Goal: Task Accomplishment & Management: Use online tool/utility

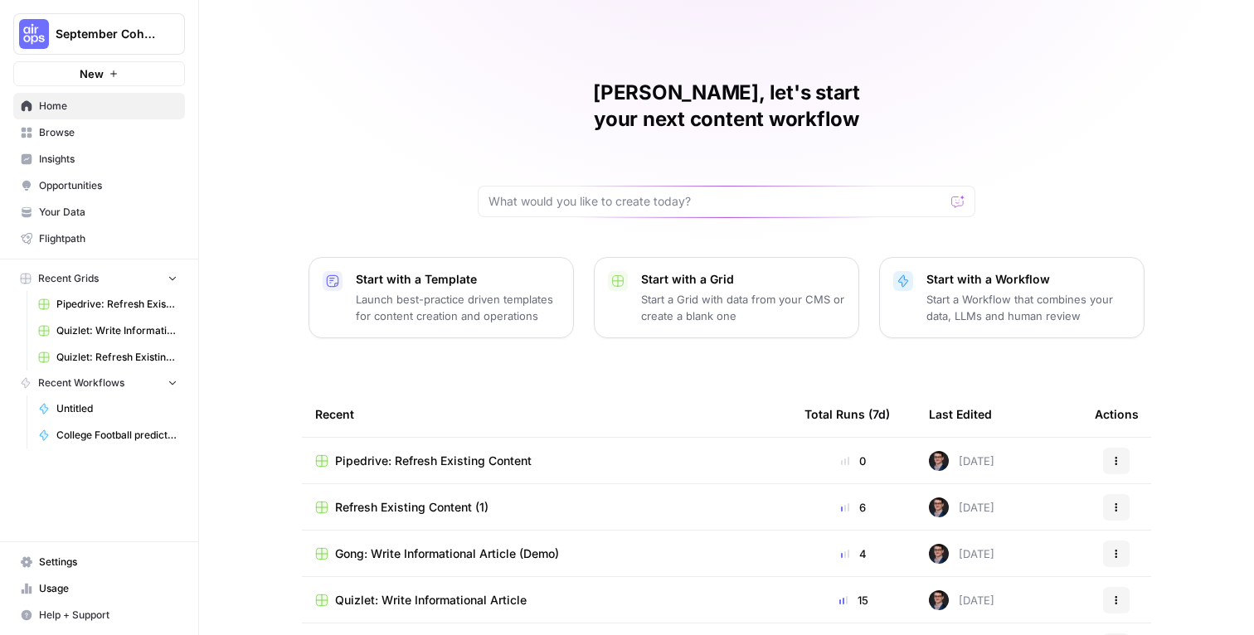
click at [386, 142] on div "Mike, let's start your next content workflow Start with a Template Launch best-…" at bounding box center [726, 395] width 1055 height 790
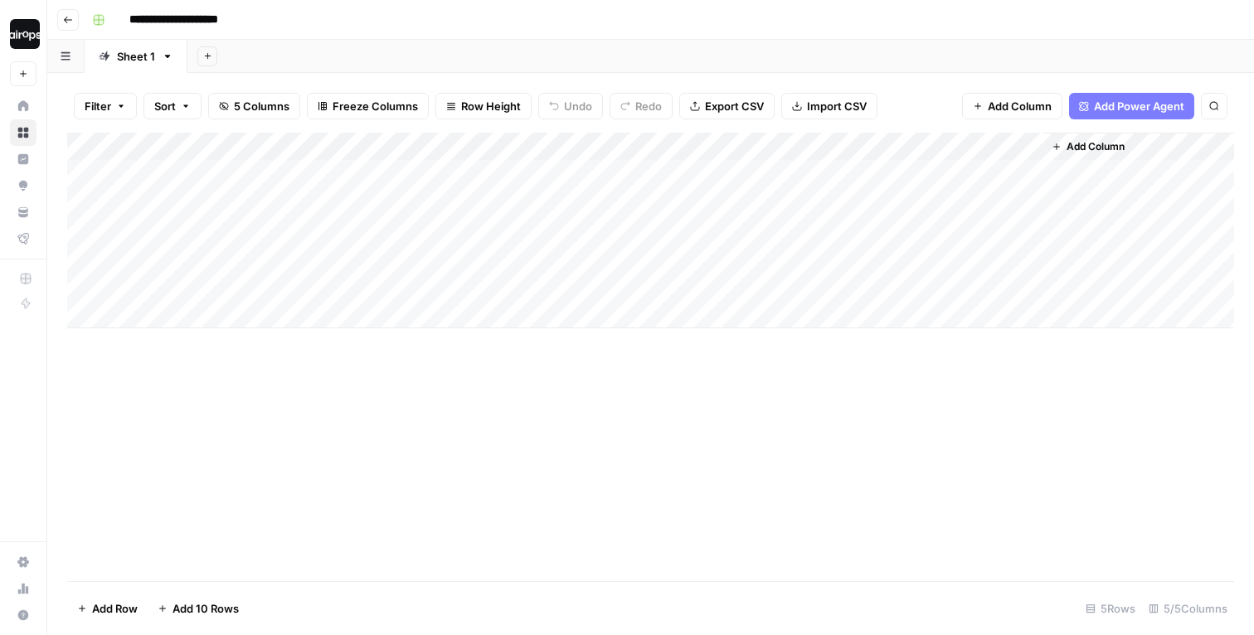
click at [309, 255] on div "Add Column" at bounding box center [650, 231] width 1167 height 196
click at [315, 257] on div "Add Column" at bounding box center [650, 231] width 1167 height 196
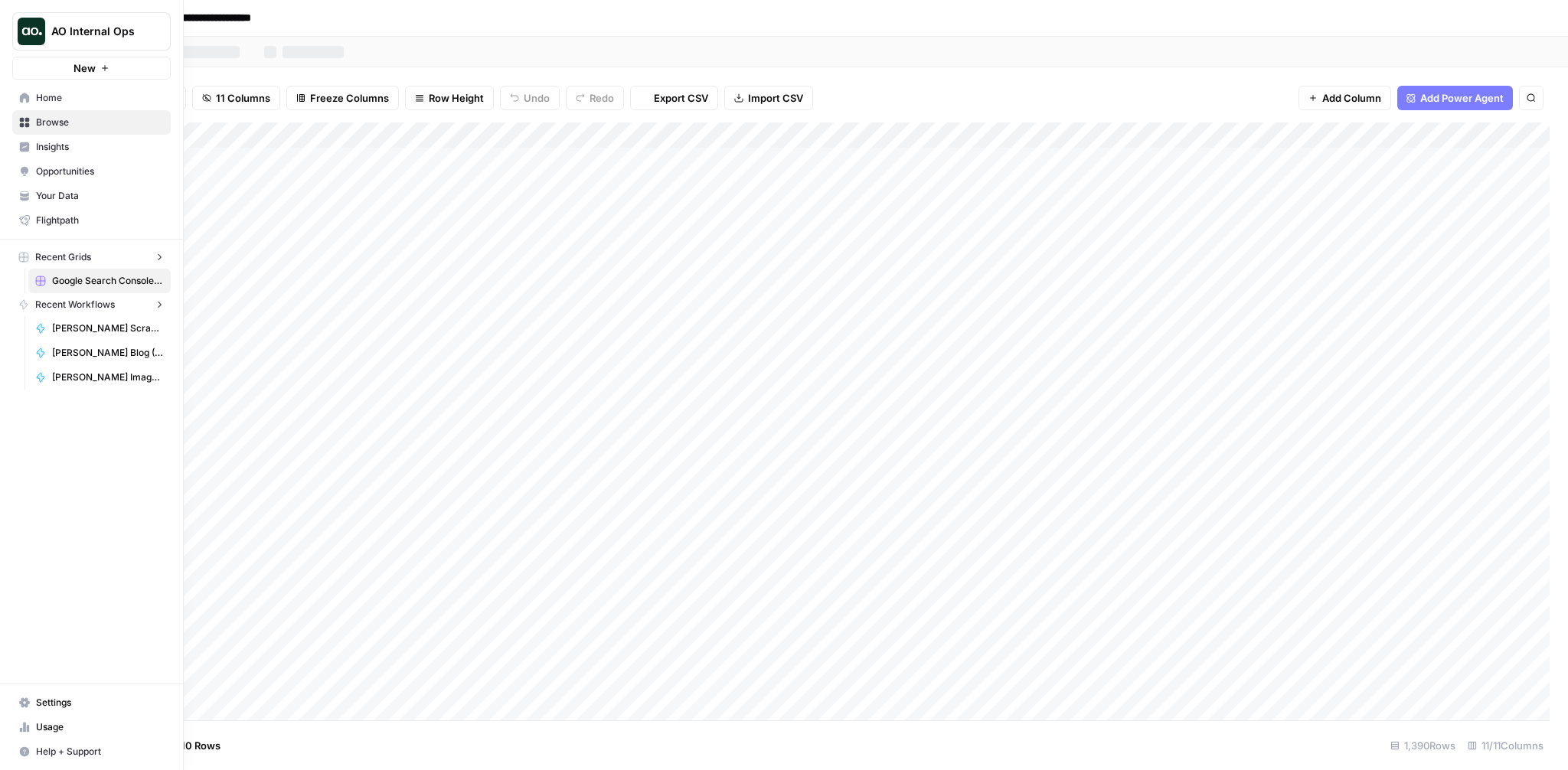
click at [29, 16] on button "AO Internal Ops" at bounding box center [91, 30] width 159 height 38
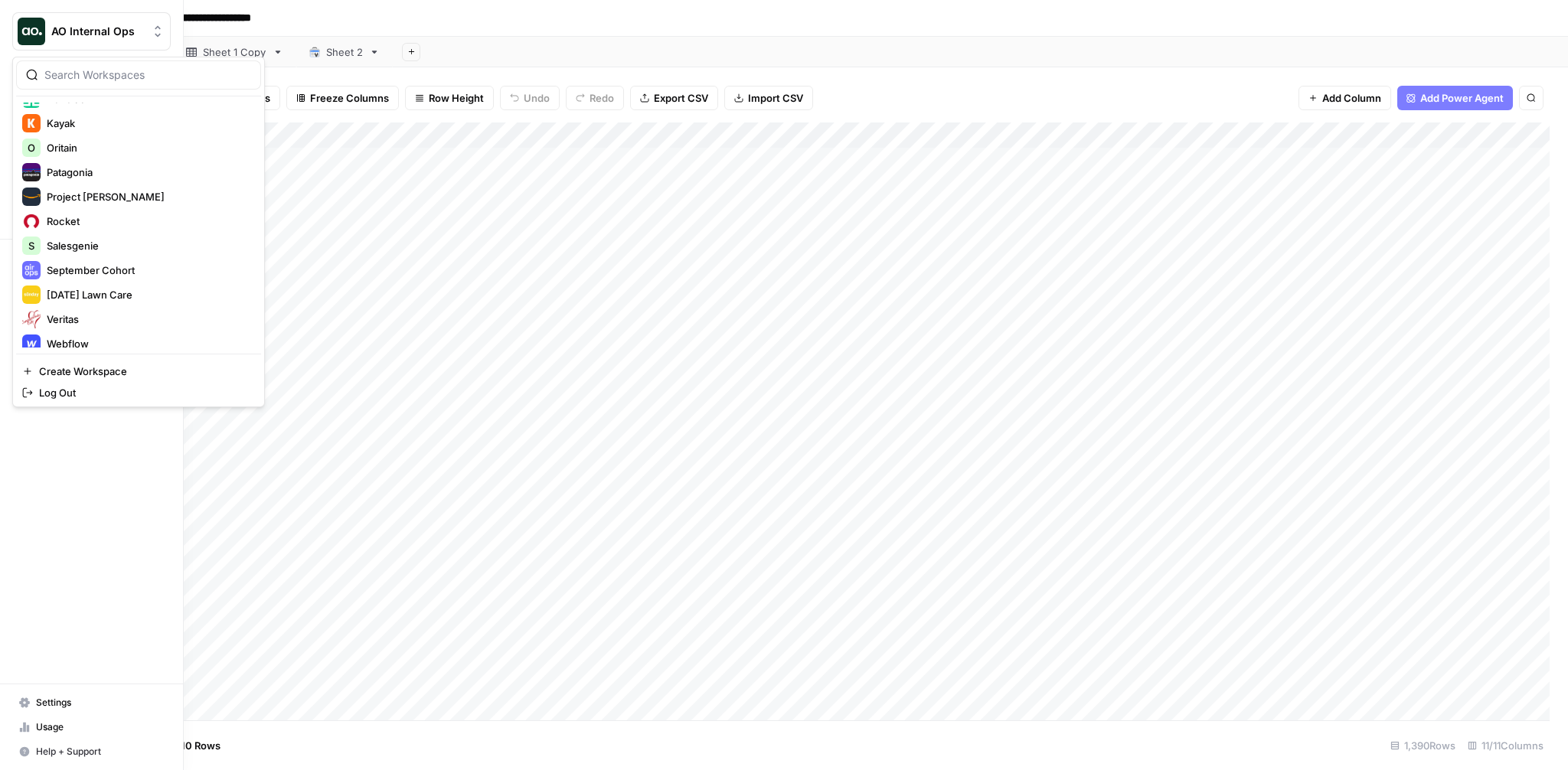
scroll to position [563, 0]
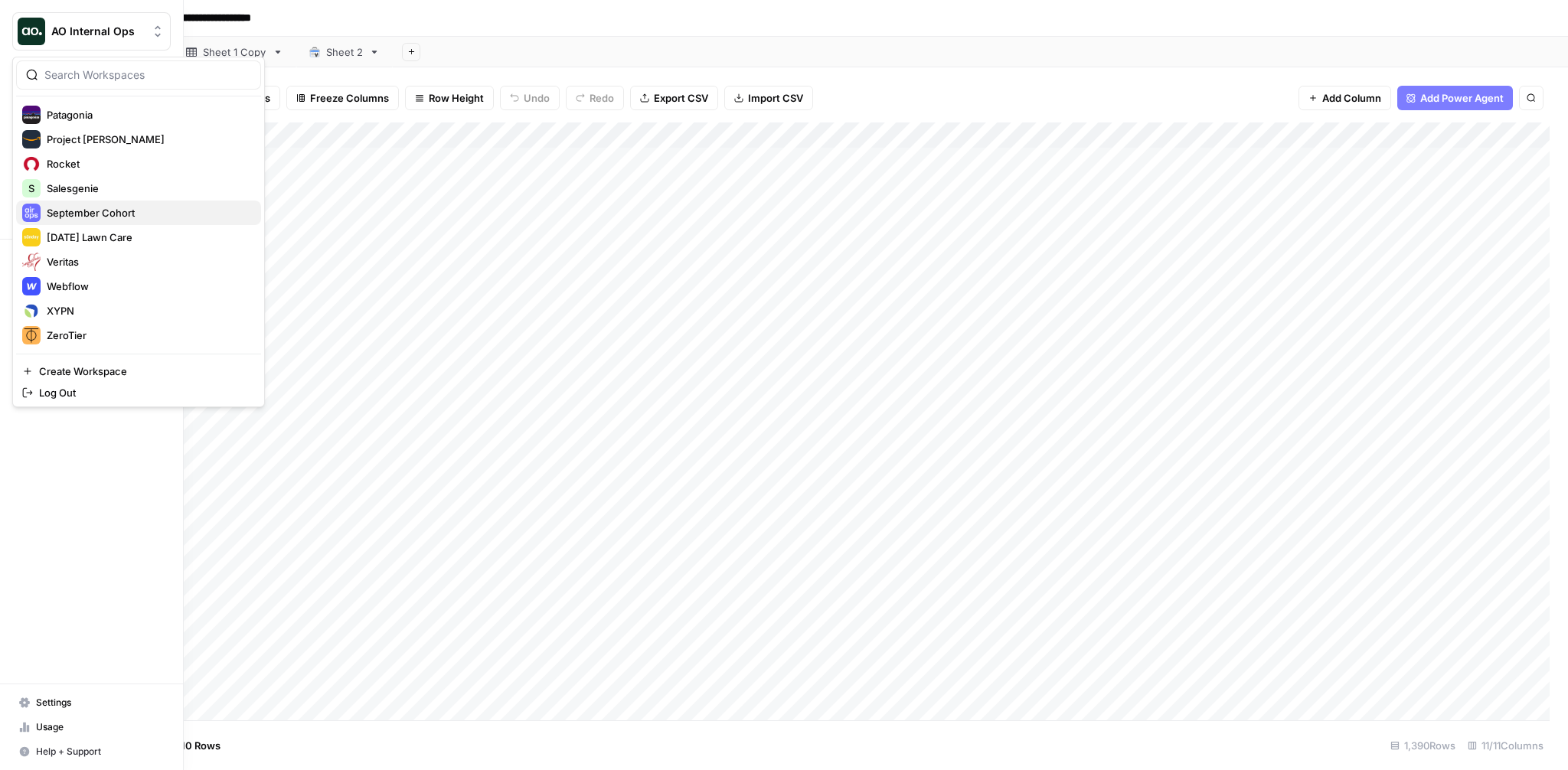
click at [131, 202] on button "September Cohort" at bounding box center [138, 212] width 245 height 25
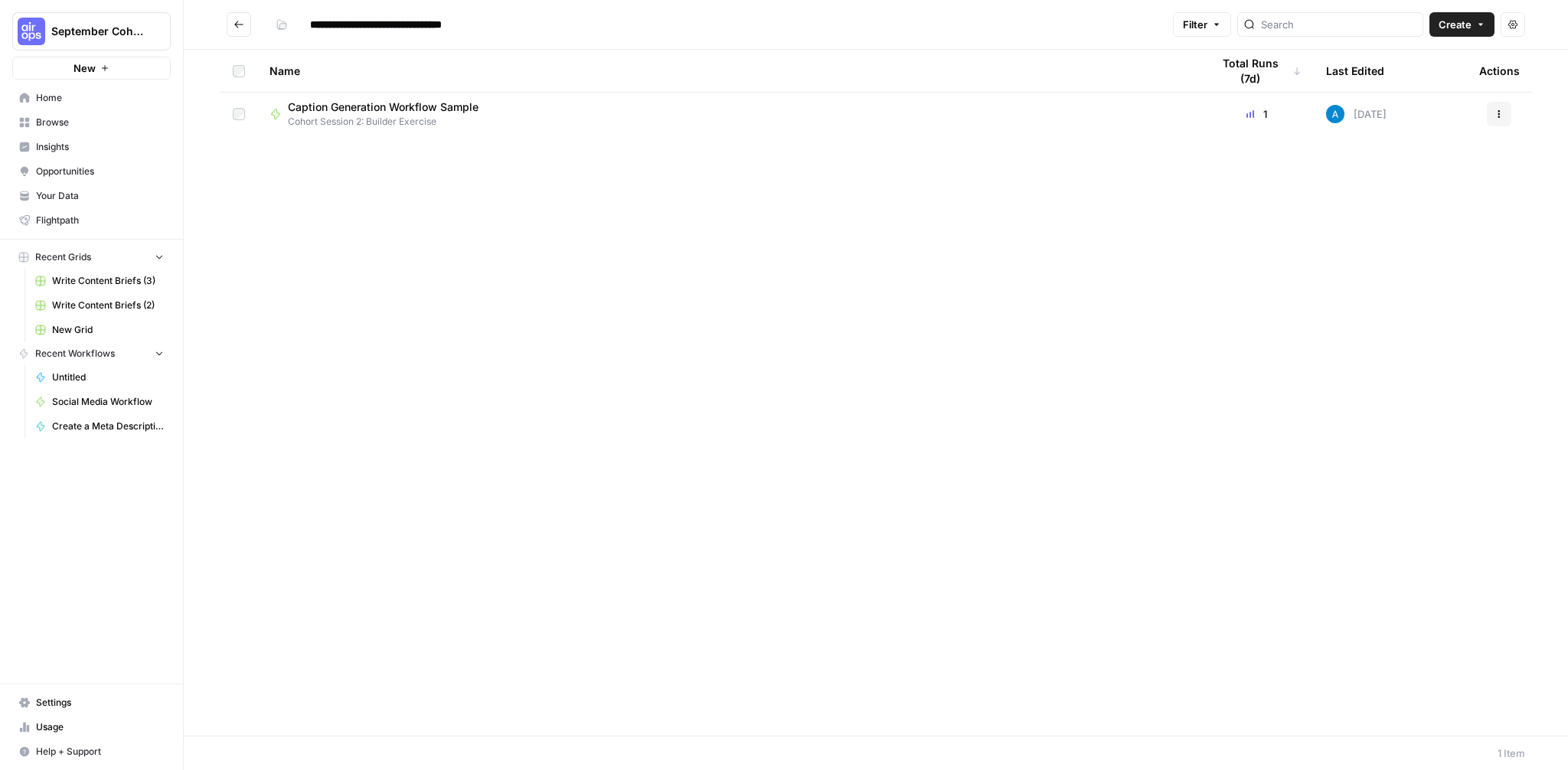
click at [642, 46] on header "**********" at bounding box center [875, 25] width 1384 height 50
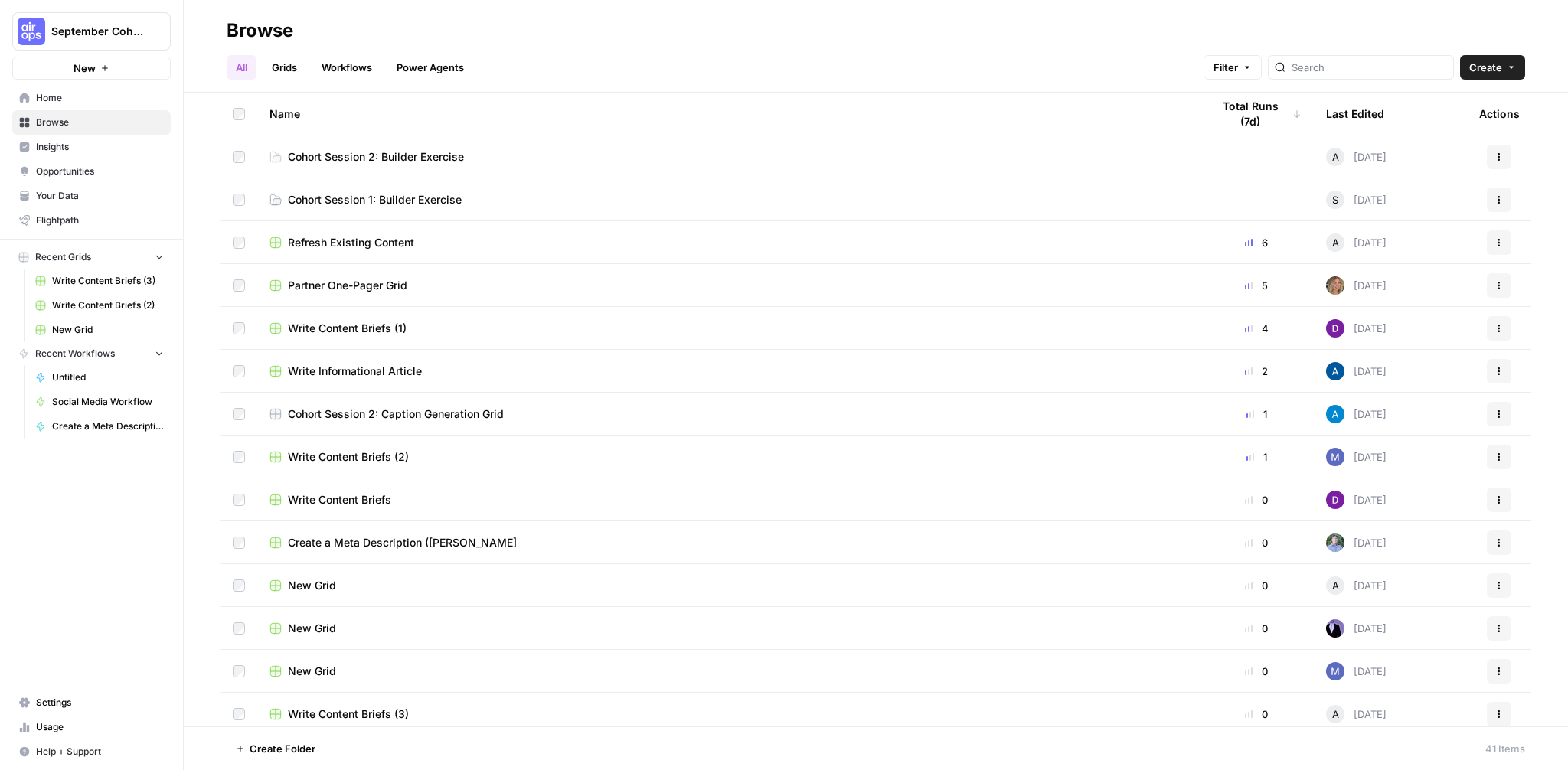
click at [772, 64] on div "All Grids Workflows Power Agents Filter Create" at bounding box center [875, 61] width 1299 height 37
click at [75, 125] on span "Browse" at bounding box center [100, 122] width 127 height 14
click at [430, 155] on span "Cohort Session 2: Builder Exercise" at bounding box center [376, 157] width 176 height 16
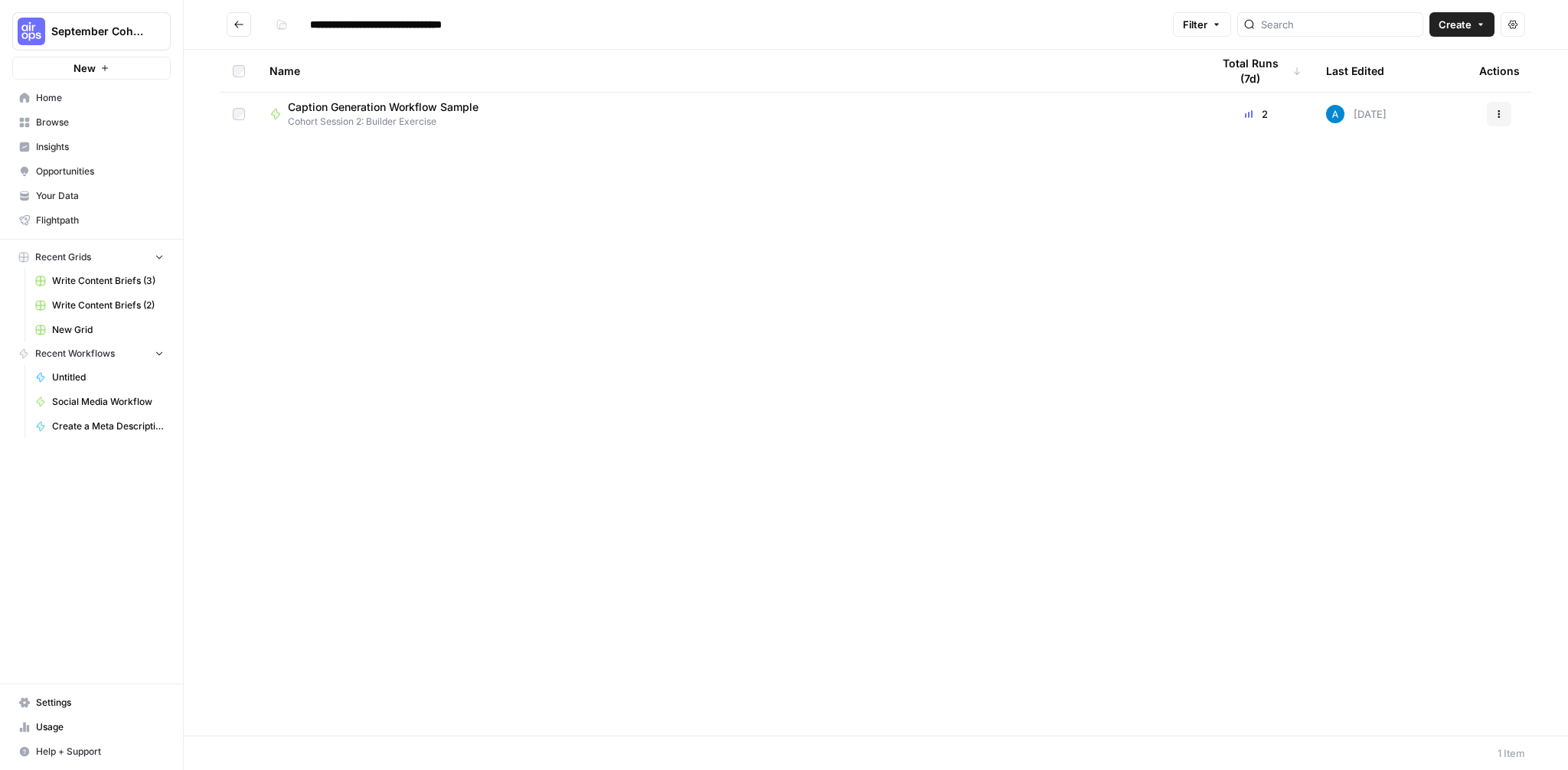
click at [510, 114] on div "Caption Generation Workflow Sample Cohort Session 2: Builder Exercise" at bounding box center [729, 114] width 918 height 30
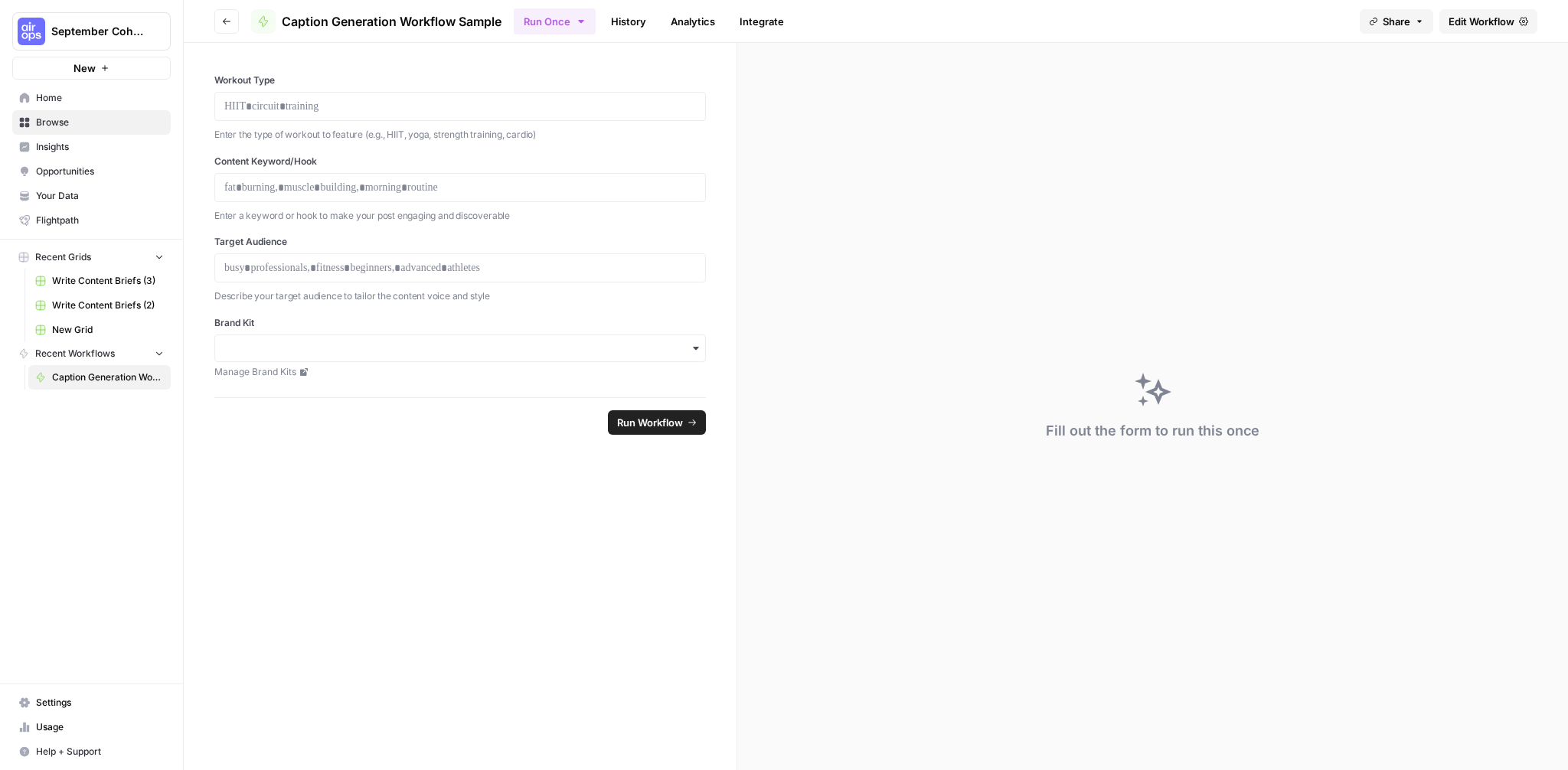
click at [399, 61] on div "Workout Type Enter the type of workout to feature (e.g., HIIT, yoga, strength t…" at bounding box center [460, 220] width 553 height 355
click at [226, 21] on icon "button" at bounding box center [227, 21] width 9 height 9
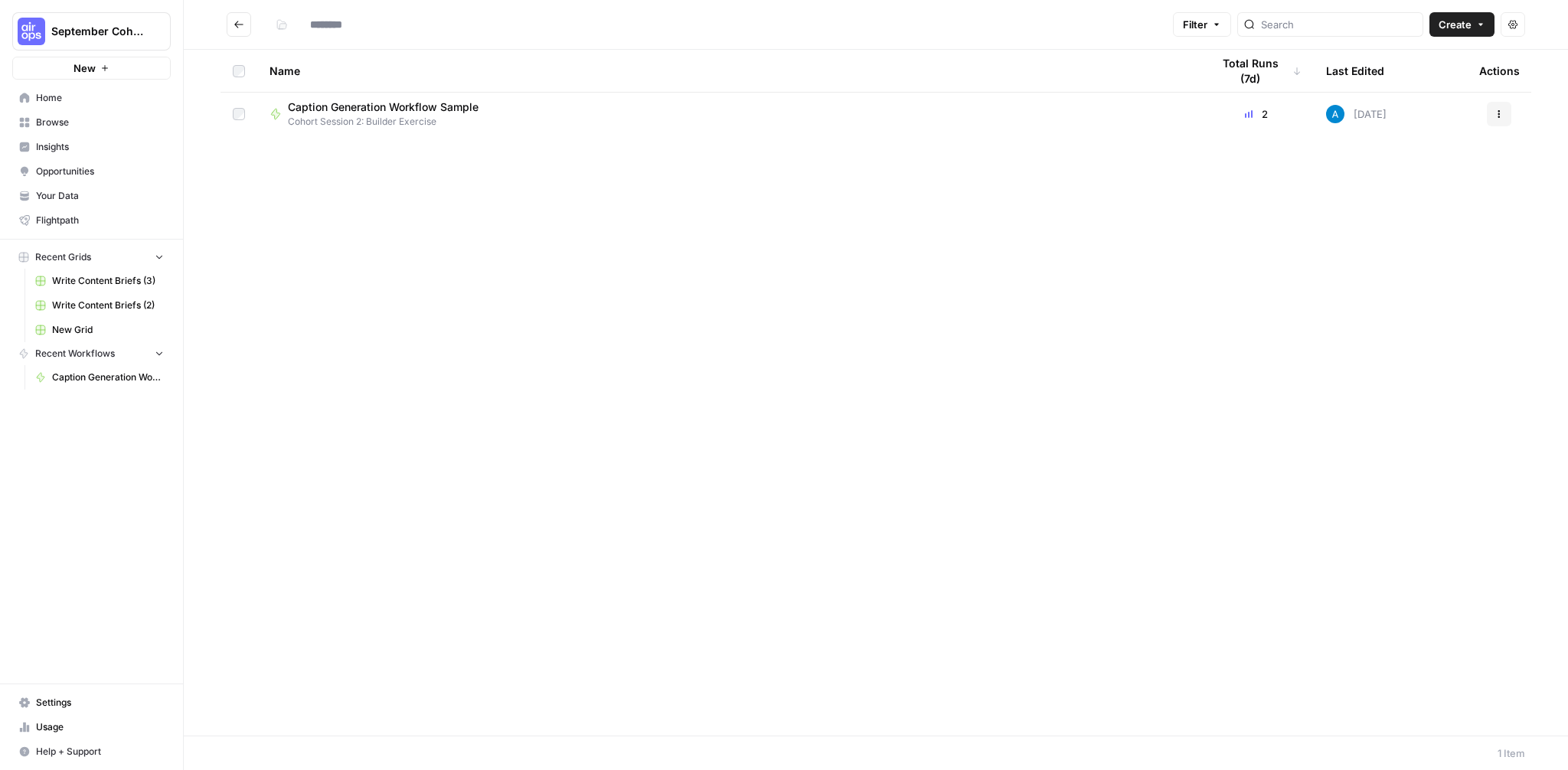
type input "**********"
click at [199, 22] on header "**********" at bounding box center [875, 25] width 1384 height 50
click at [543, 25] on div "**********" at bounding box center [718, 24] width 898 height 25
click at [545, 24] on div "**********" at bounding box center [718, 24] width 898 height 25
click at [476, 199] on div "Name Total Runs (7d) Last Edited Actions Caption Generation Workflow Sample Coh…" at bounding box center [875, 392] width 1384 height 686
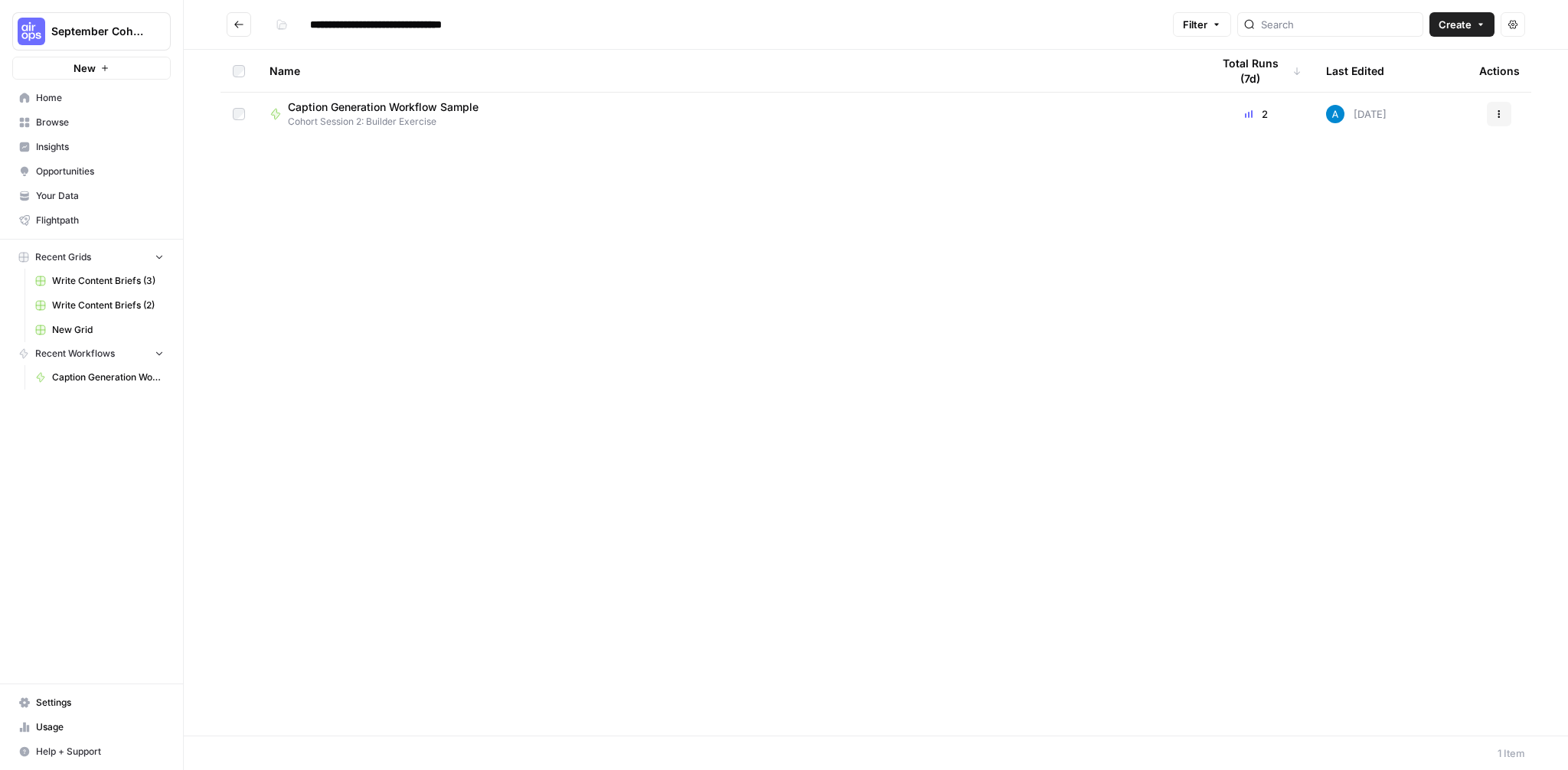
click at [471, 95] on td "Caption Generation Workflow Sample Cohort Session 2: Builder Exercise" at bounding box center [729, 114] width 942 height 42
click at [472, 115] on span "Cohort Session 2: Builder Exercise" at bounding box center [390, 121] width 203 height 14
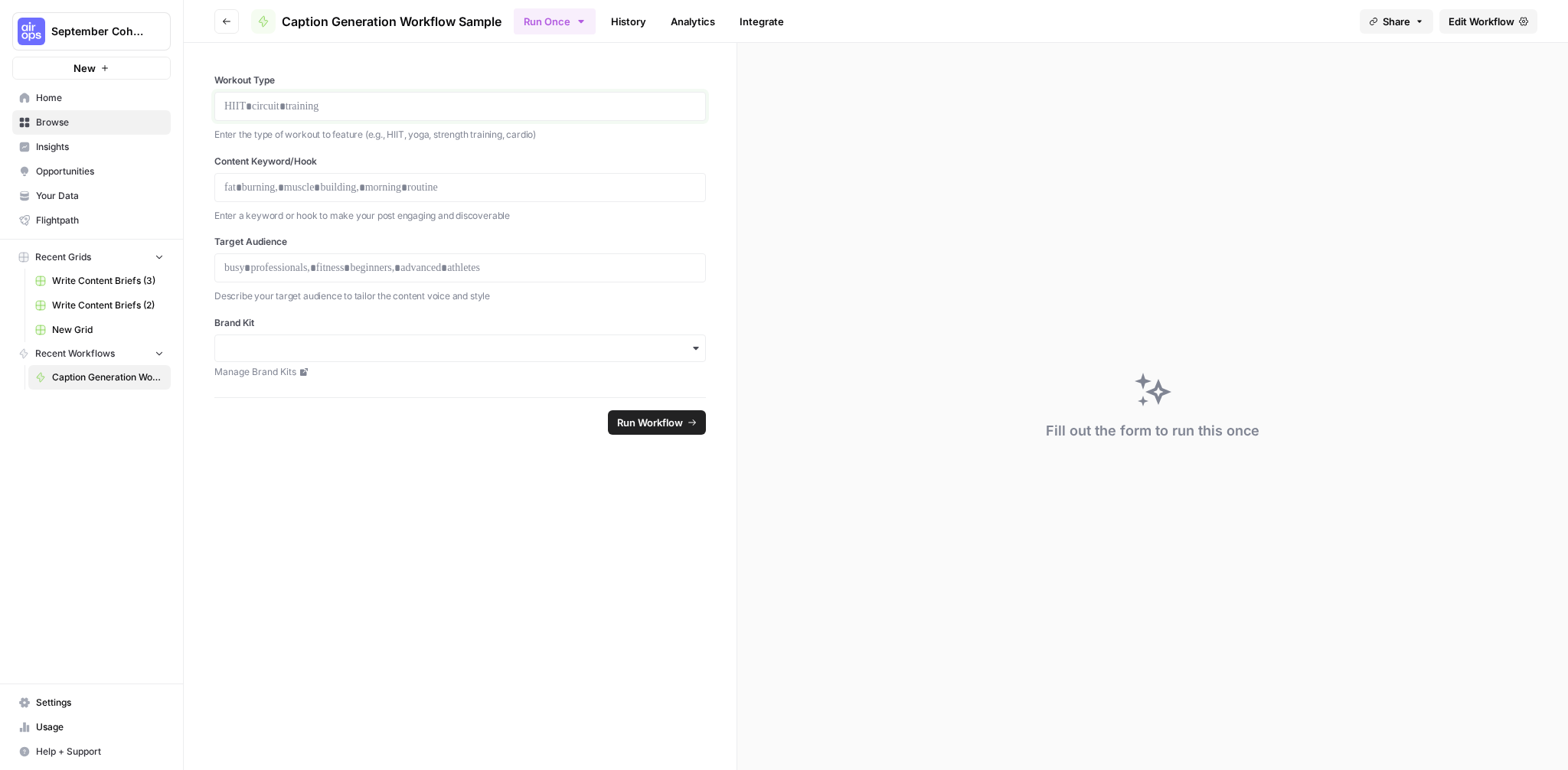
click at [315, 107] on p at bounding box center [460, 106] width 472 height 16
click at [427, 51] on div "Workout Type Enter the type of workout to feature (e.g., HIIT, yoga, strength t…" at bounding box center [460, 220] width 553 height 355
click at [222, 28] on button "Go back" at bounding box center [226, 21] width 25 height 25
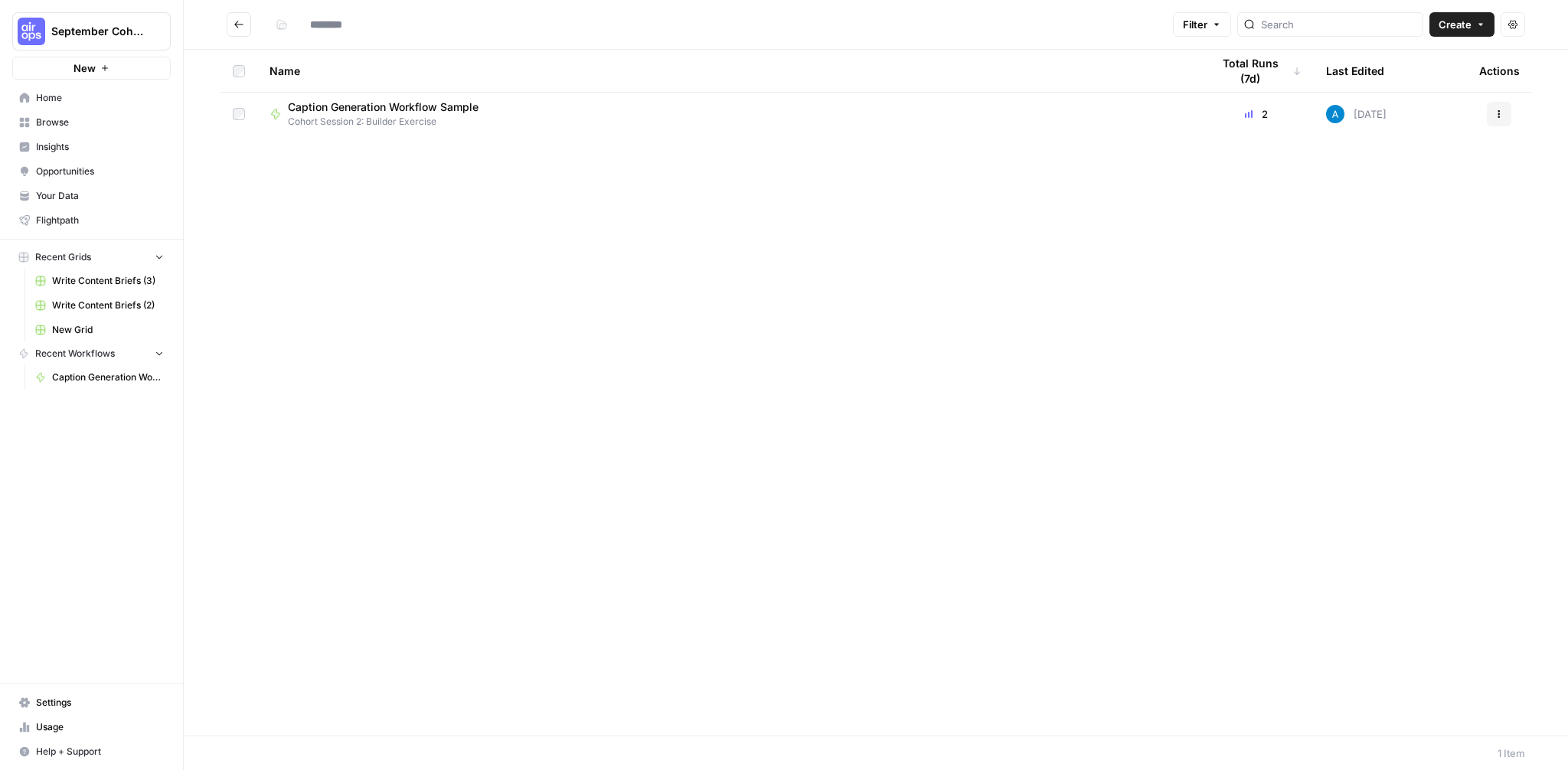
type input "**********"
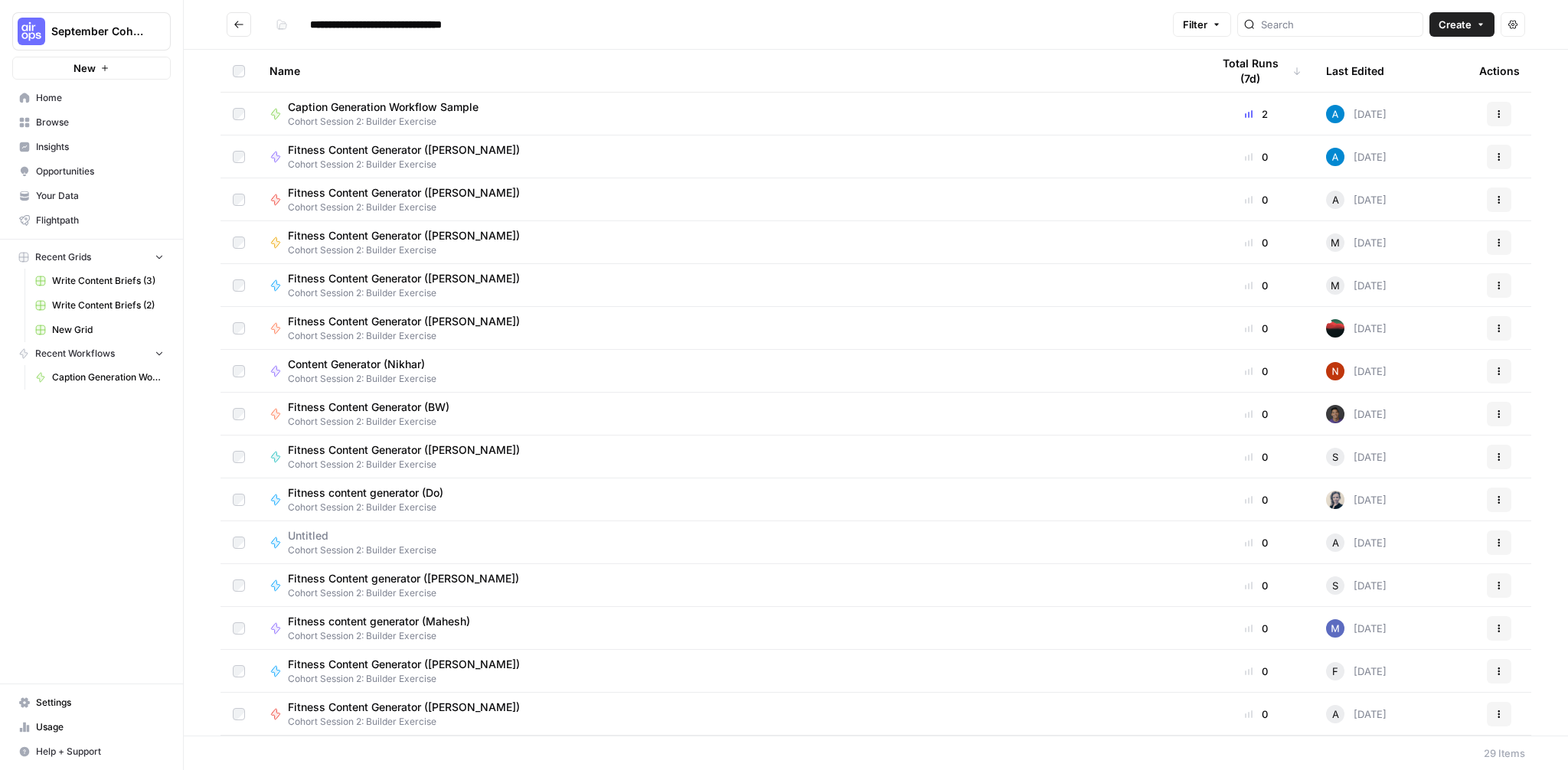
click at [511, 64] on div "Name" at bounding box center [729, 71] width 918 height 42
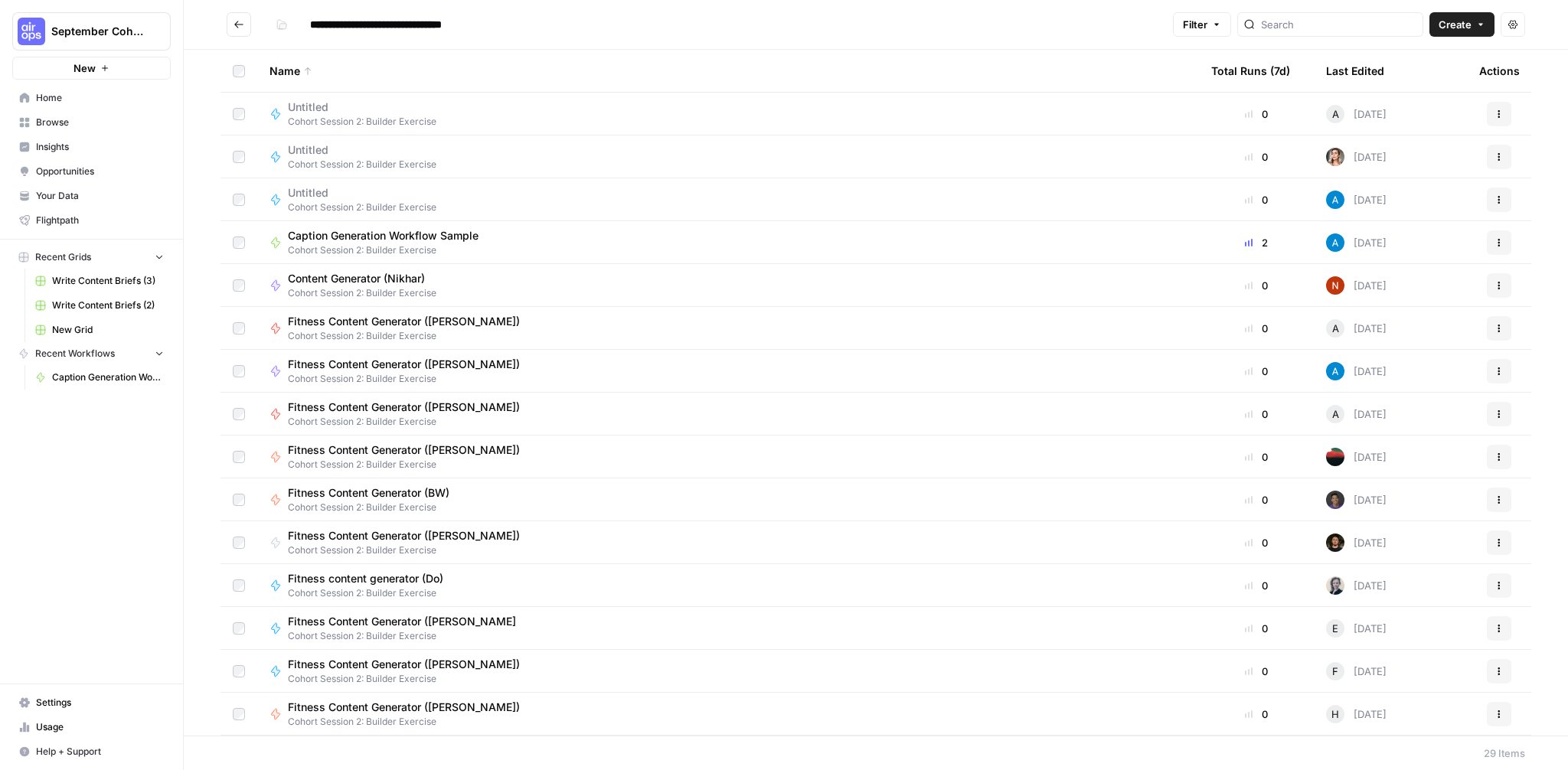
click at [1462, 29] on span "Create" at bounding box center [1455, 24] width 33 height 16
click at [1119, 74] on div "Name" at bounding box center [729, 71] width 918 height 42
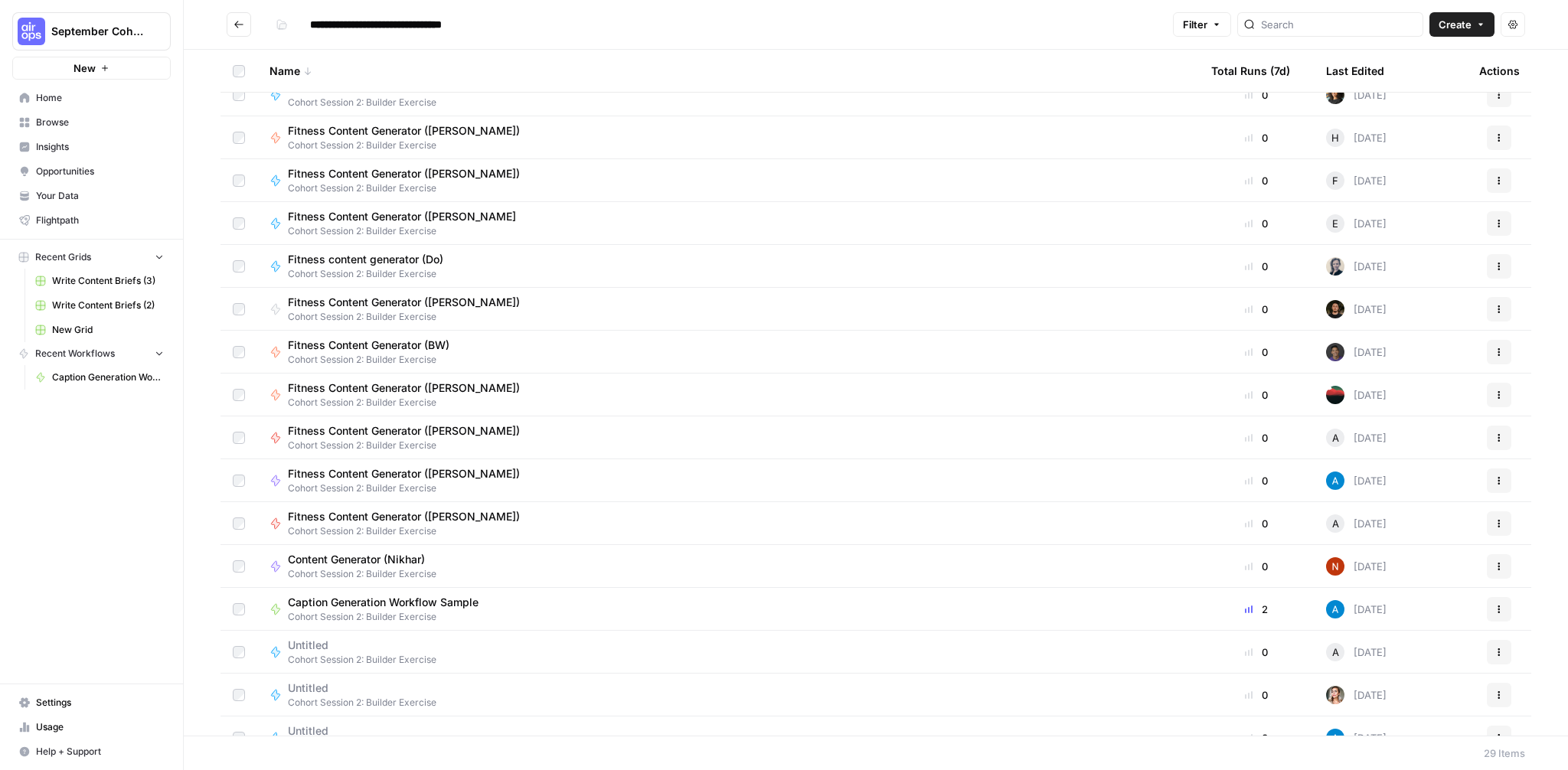
scroll to position [572, 0]
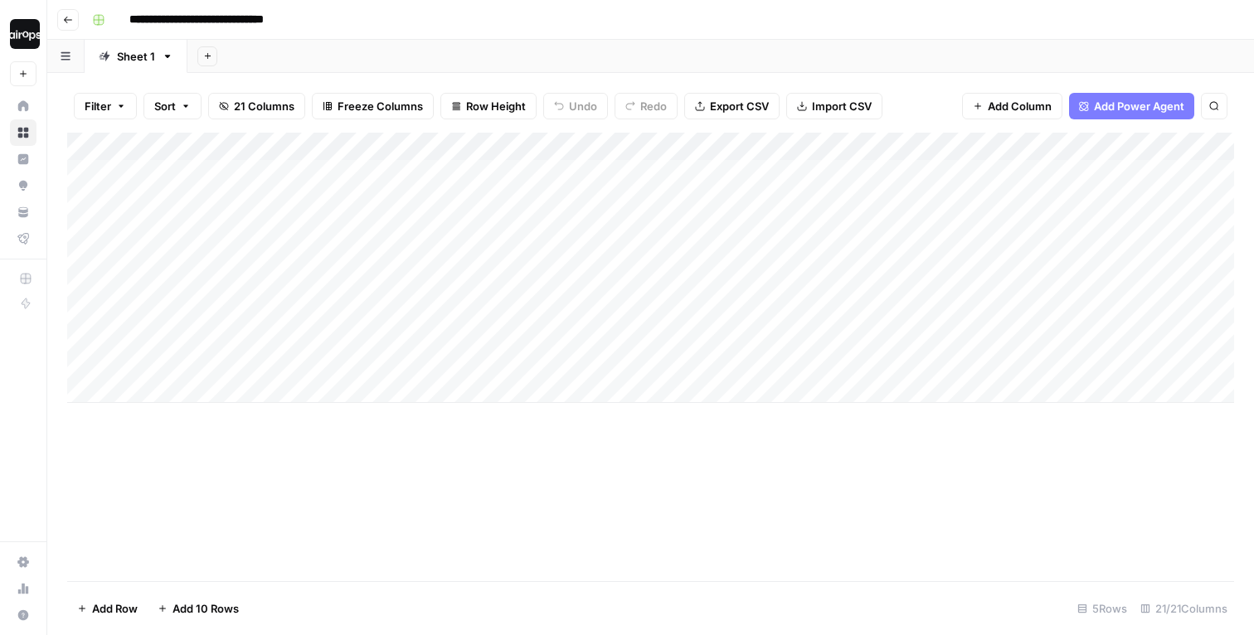
click at [337, 50] on div "Add Sheet" at bounding box center [720, 56] width 1067 height 33
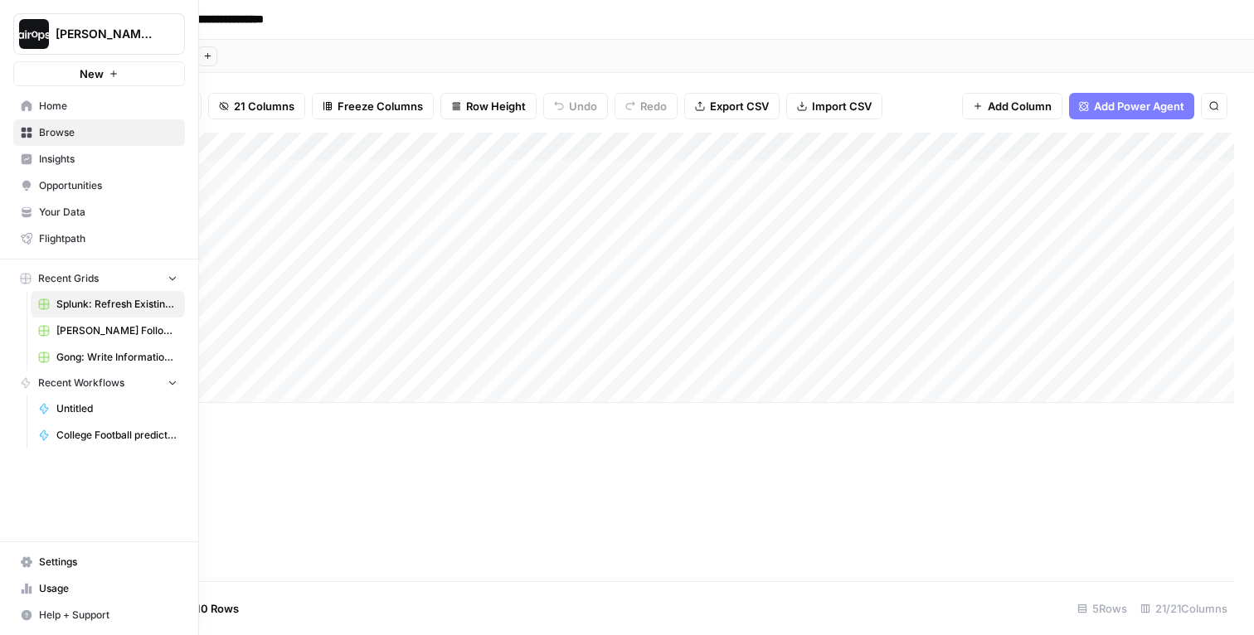
click at [66, 109] on span "Home" at bounding box center [108, 106] width 138 height 15
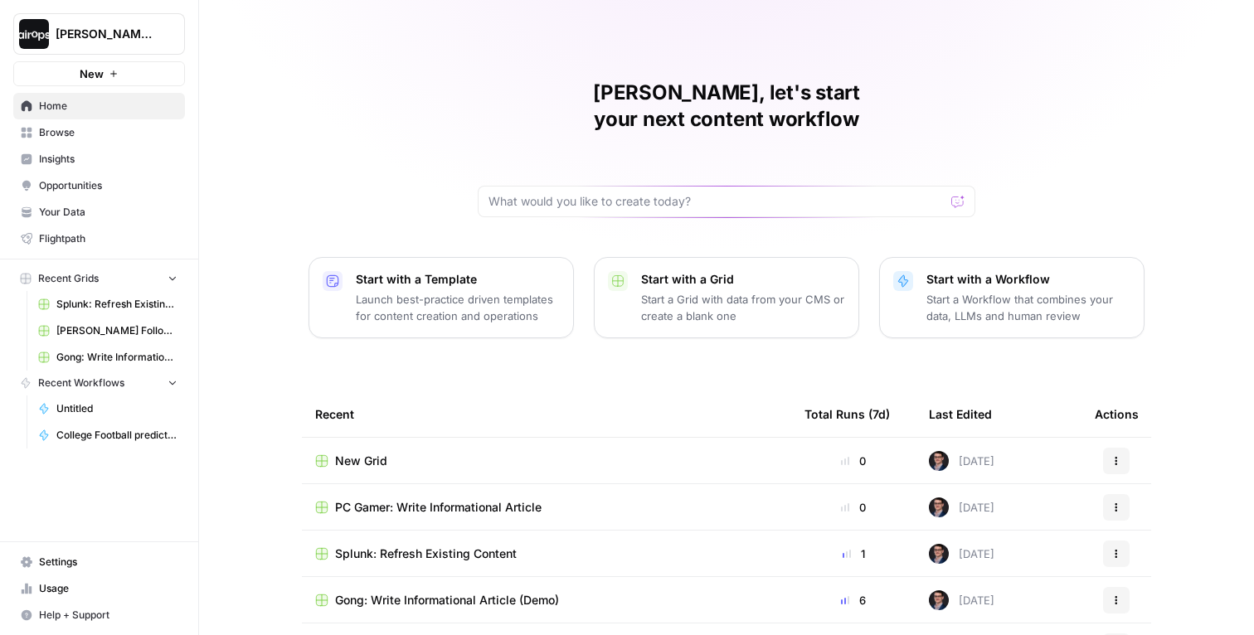
click at [255, 258] on div "[PERSON_NAME], let's start your next content workflow Start with a Template Lau…" at bounding box center [726, 395] width 1055 height 790
